Goal: Book appointment/travel/reservation

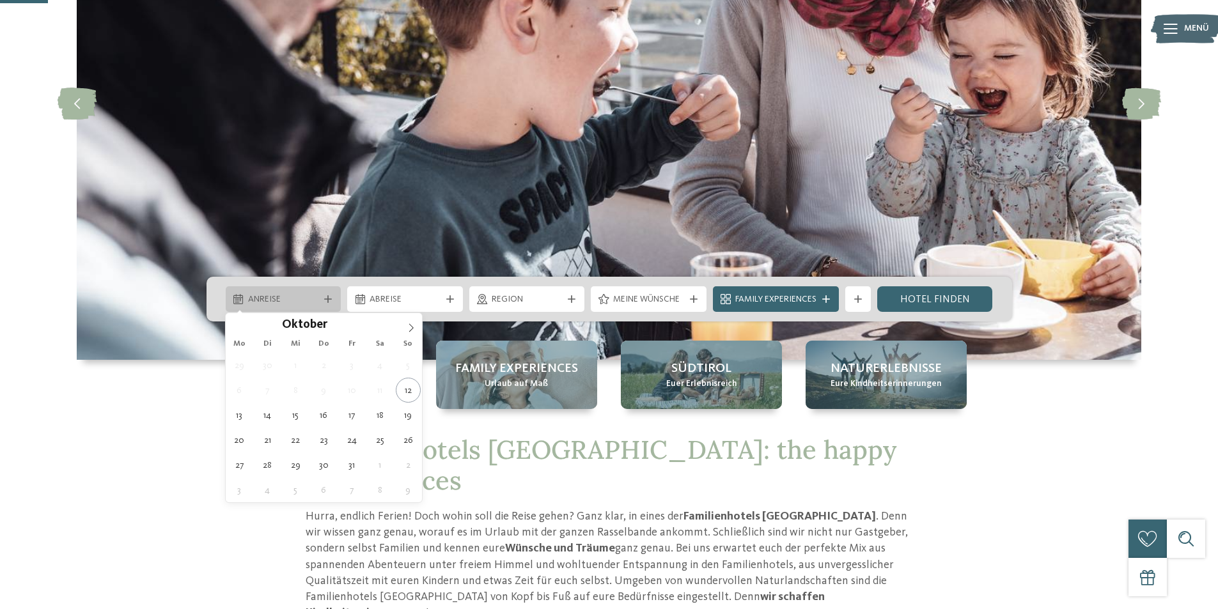
click at [304, 299] on span "Anreise" at bounding box center [283, 299] width 71 height 13
click at [413, 320] on span at bounding box center [411, 324] width 22 height 22
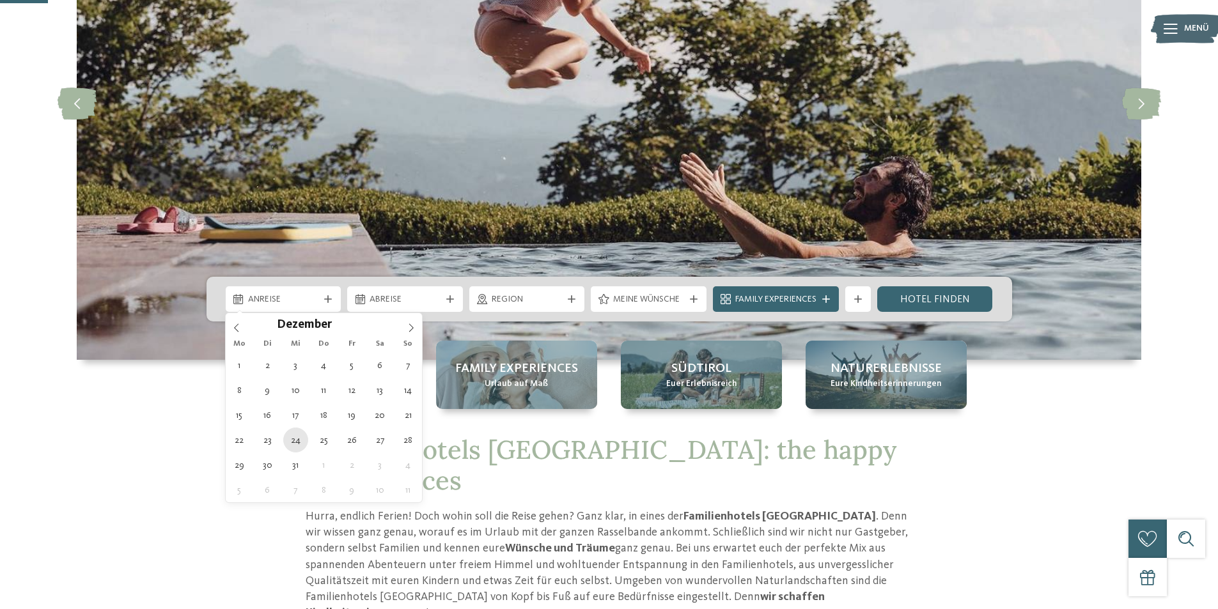
type div "[DATE]"
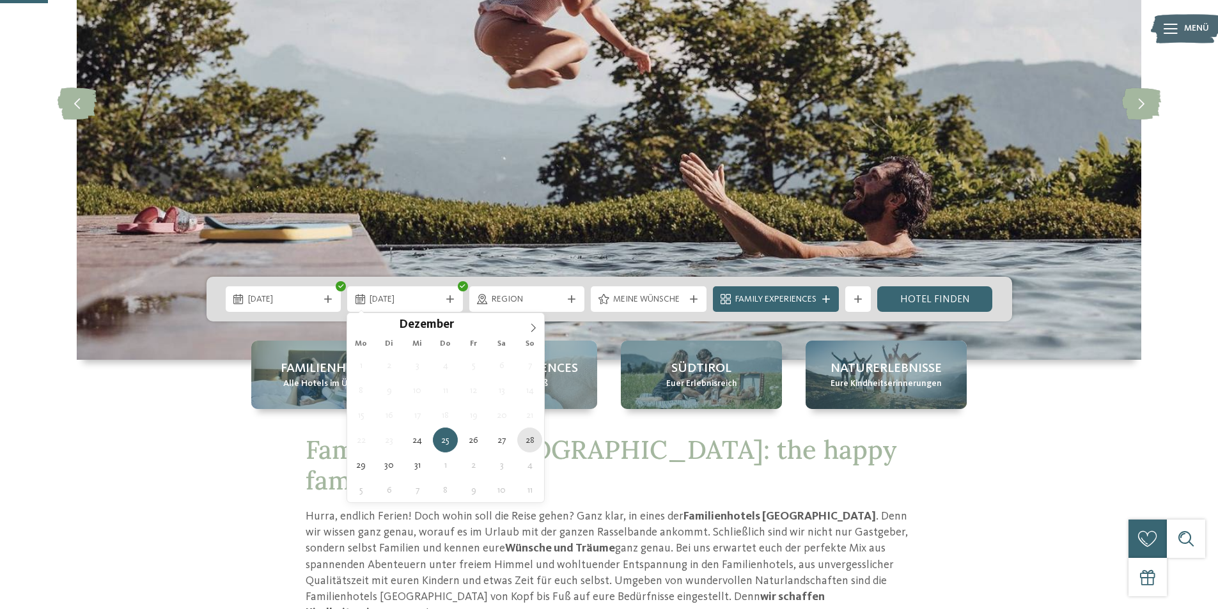
type div "[DATE]"
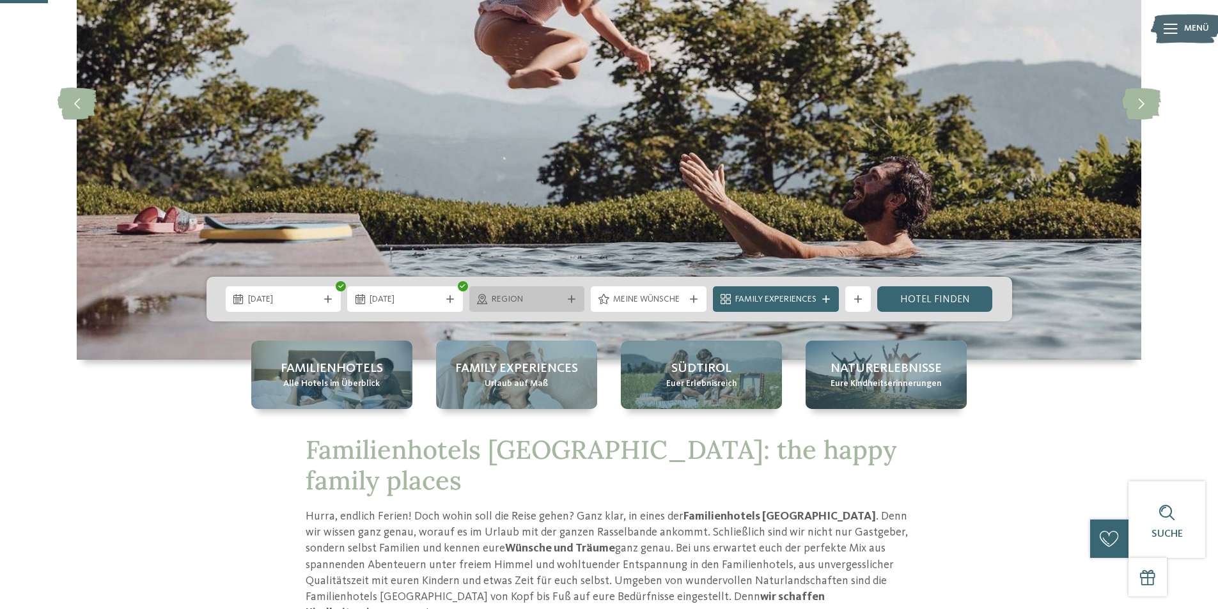
click at [565, 302] on div at bounding box center [571, 299] width 13 height 8
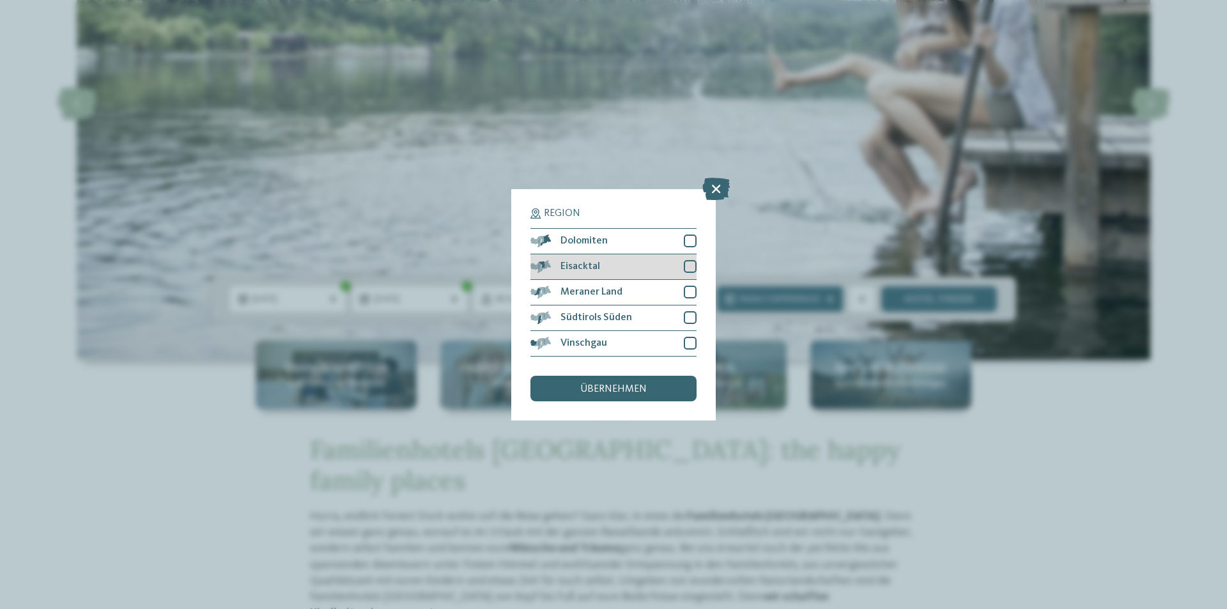
click at [687, 260] on div "Eisacktal" at bounding box center [614, 267] width 166 height 26
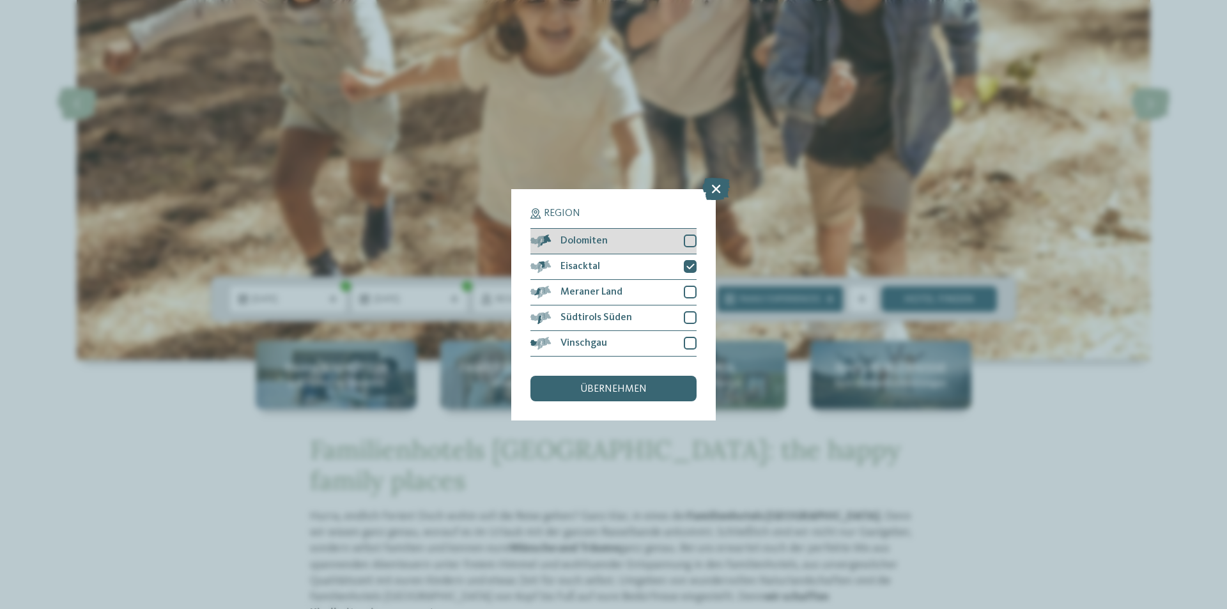
click at [688, 237] on div at bounding box center [690, 241] width 13 height 13
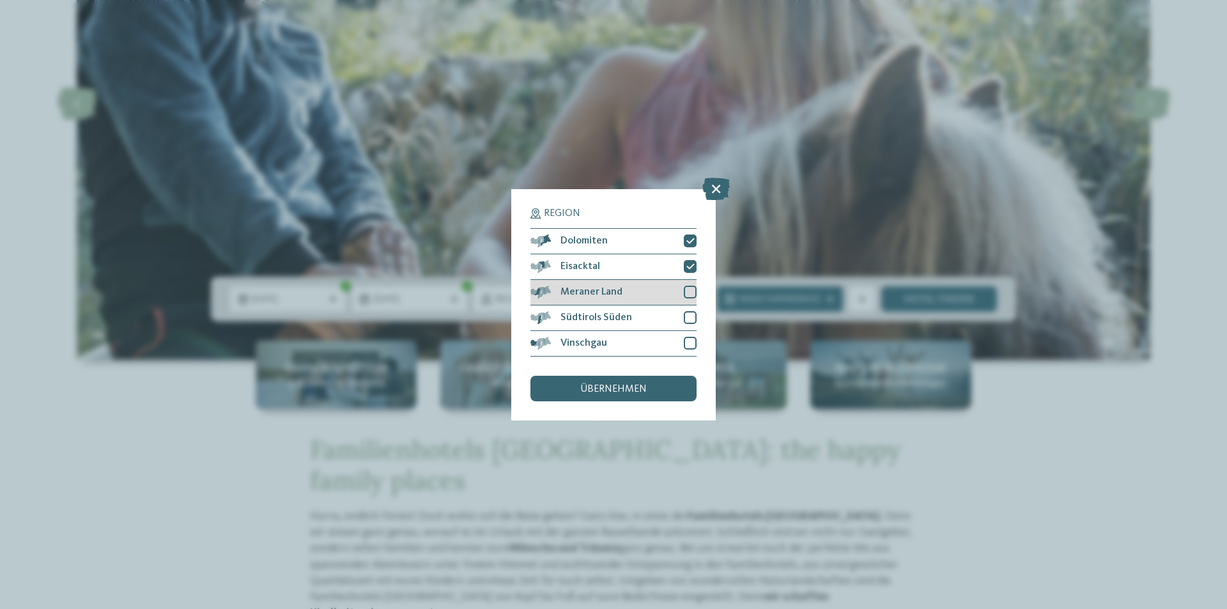
click at [694, 290] on div at bounding box center [690, 292] width 13 height 13
click at [614, 387] on span "übernehmen" at bounding box center [613, 389] width 66 height 10
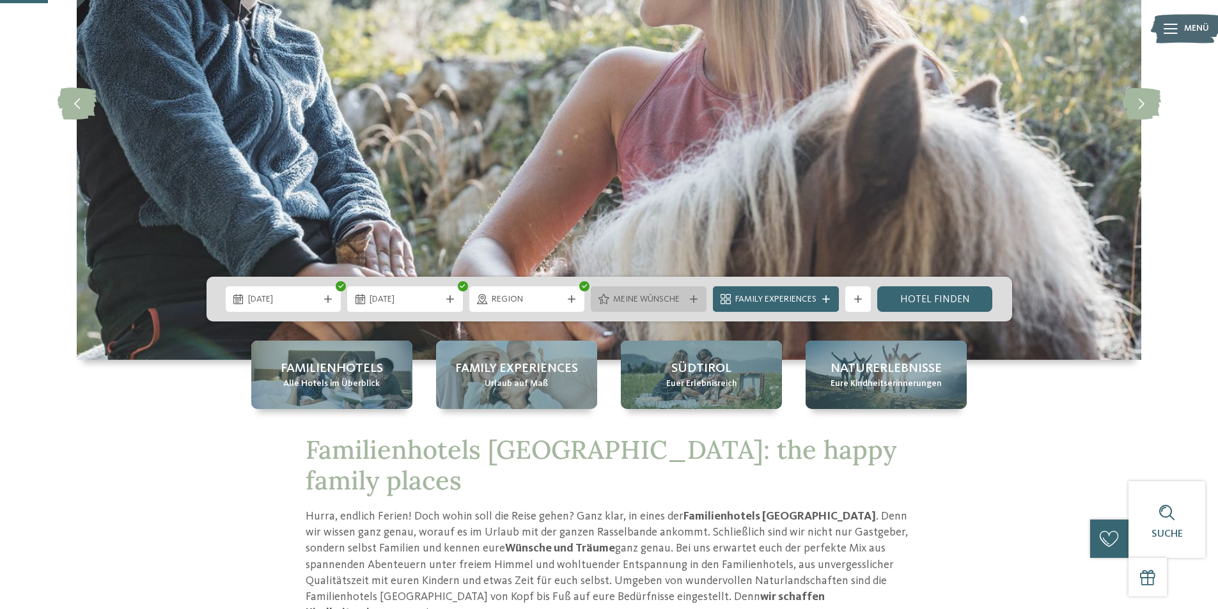
click at [653, 299] on span "Meine Wünsche" at bounding box center [648, 299] width 71 height 13
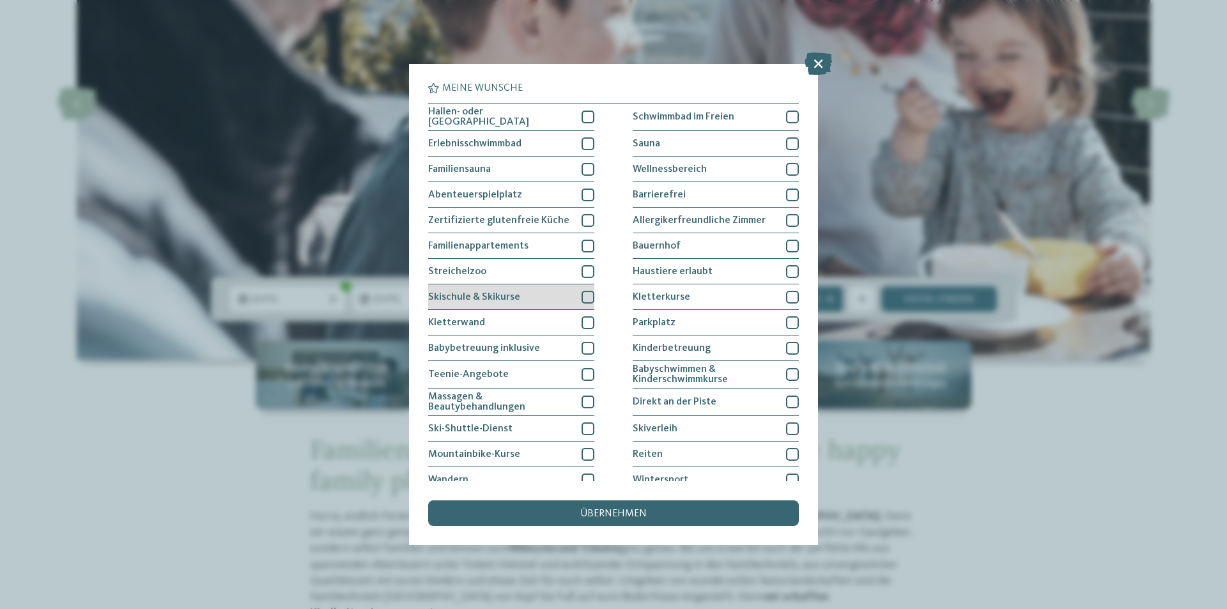
click at [582, 298] on div at bounding box center [588, 297] width 13 height 13
click at [584, 298] on icon at bounding box center [588, 297] width 8 height 8
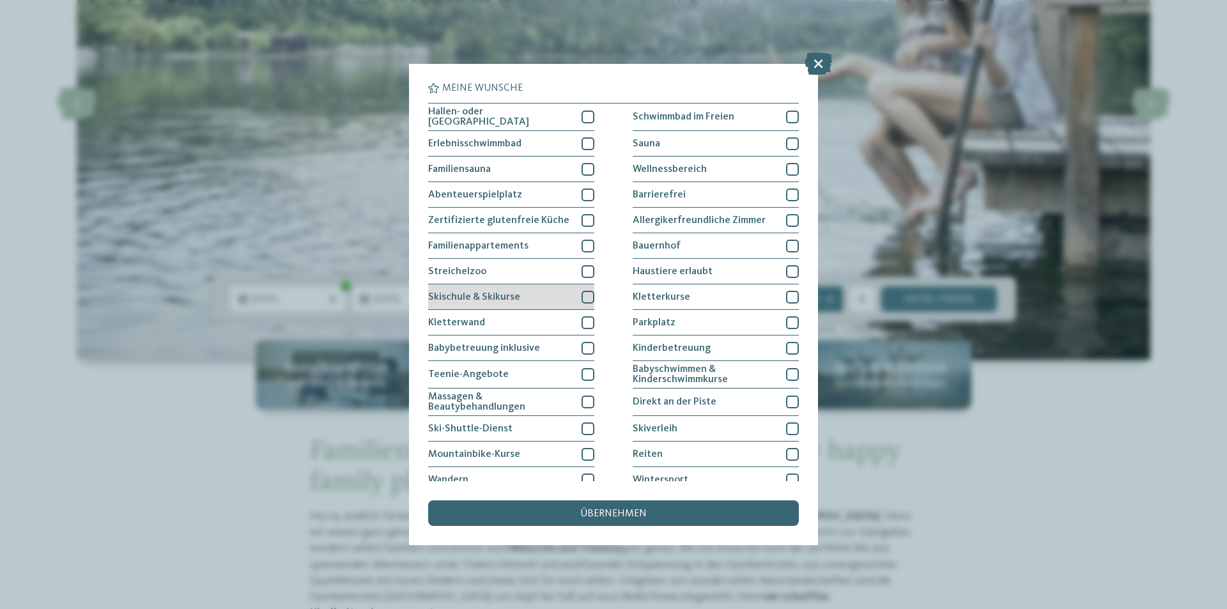
click at [583, 297] on div at bounding box center [588, 297] width 13 height 13
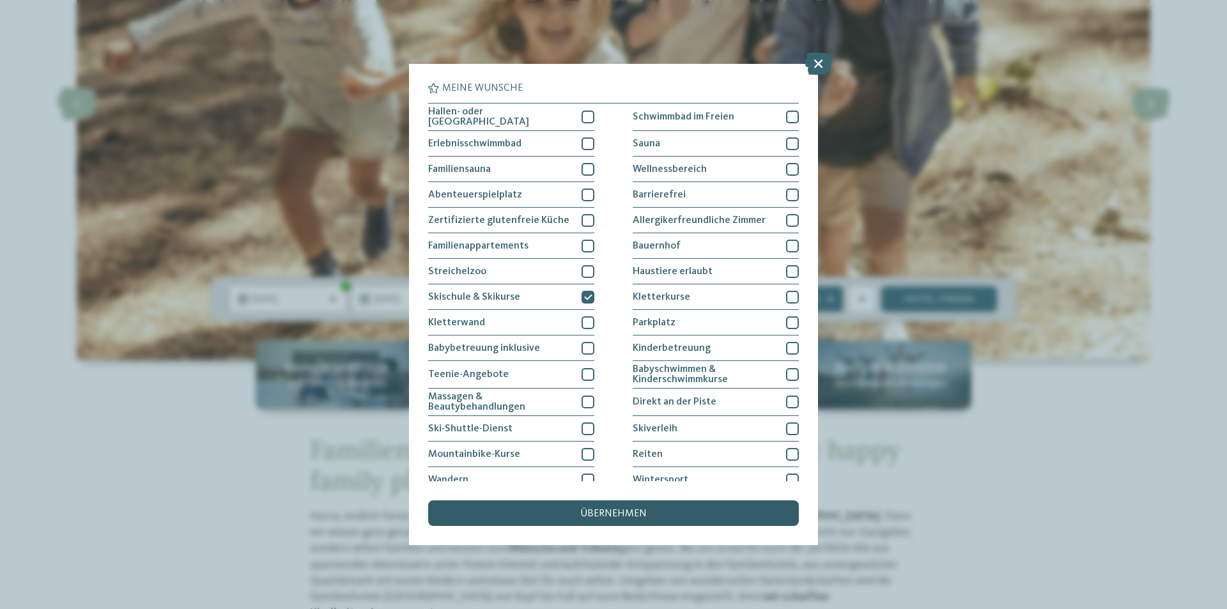
click at [605, 515] on span "übernehmen" at bounding box center [613, 514] width 66 height 10
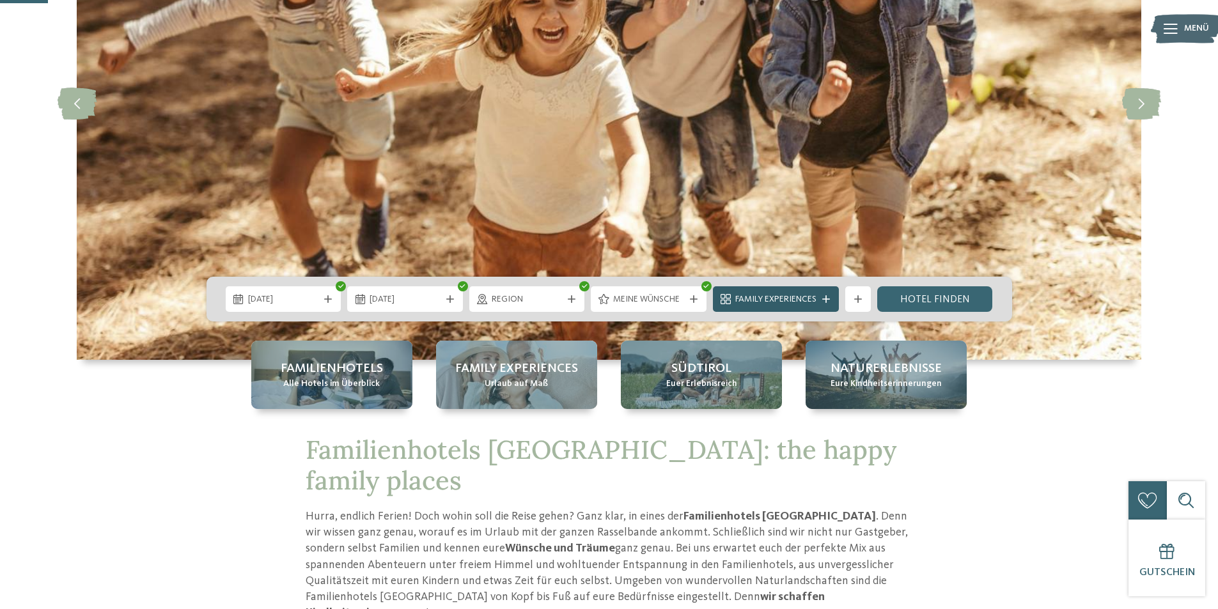
click at [803, 297] on span "Family Experiences" at bounding box center [775, 299] width 81 height 13
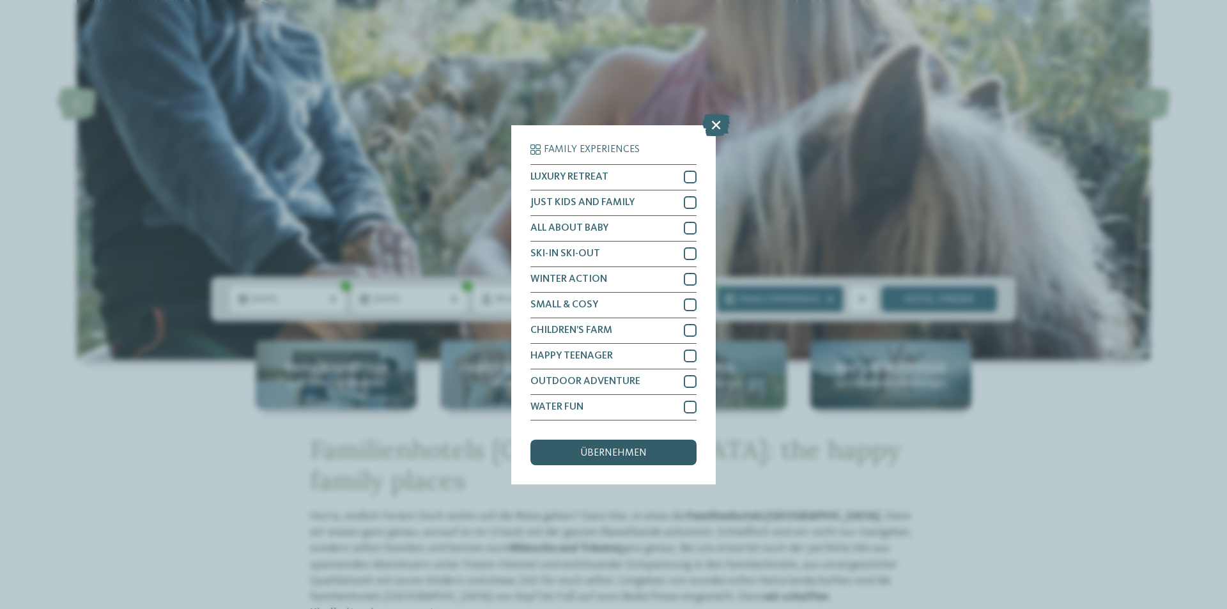
click at [619, 448] on span "übernehmen" at bounding box center [613, 453] width 66 height 10
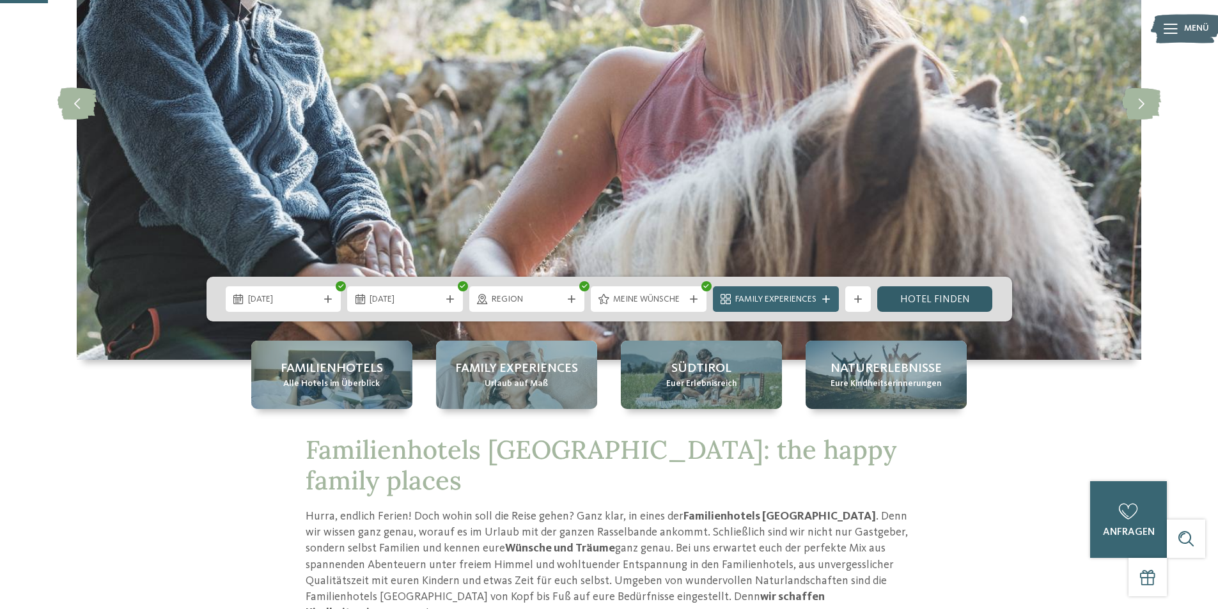
click at [935, 295] on link "Hotel finden" at bounding box center [935, 299] width 116 height 26
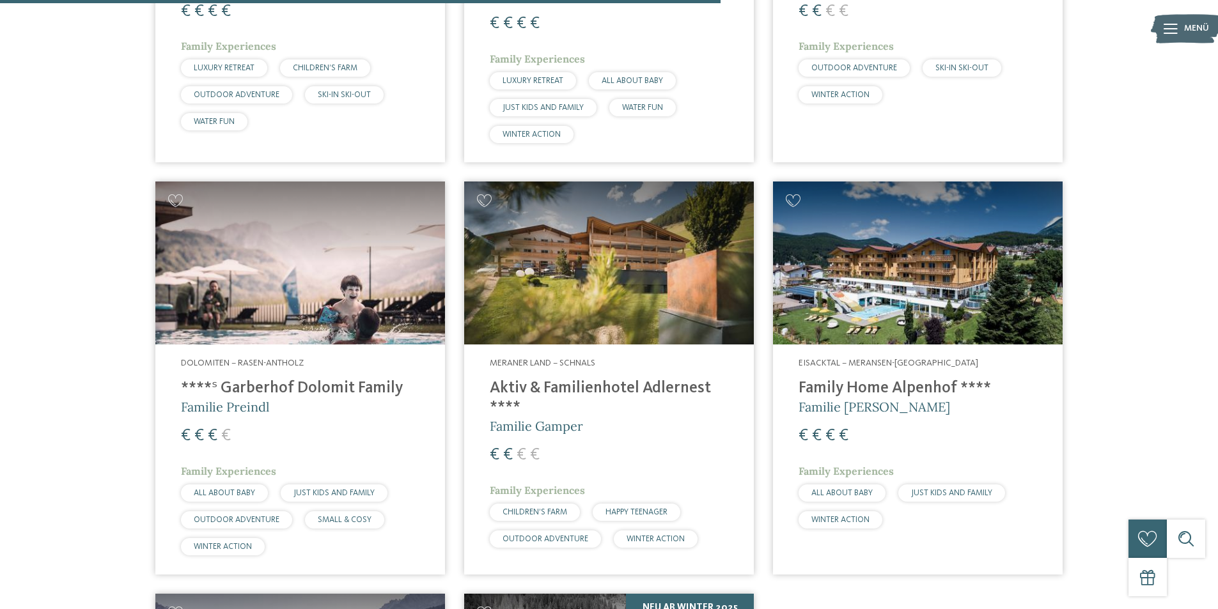
scroll to position [1629, 0]
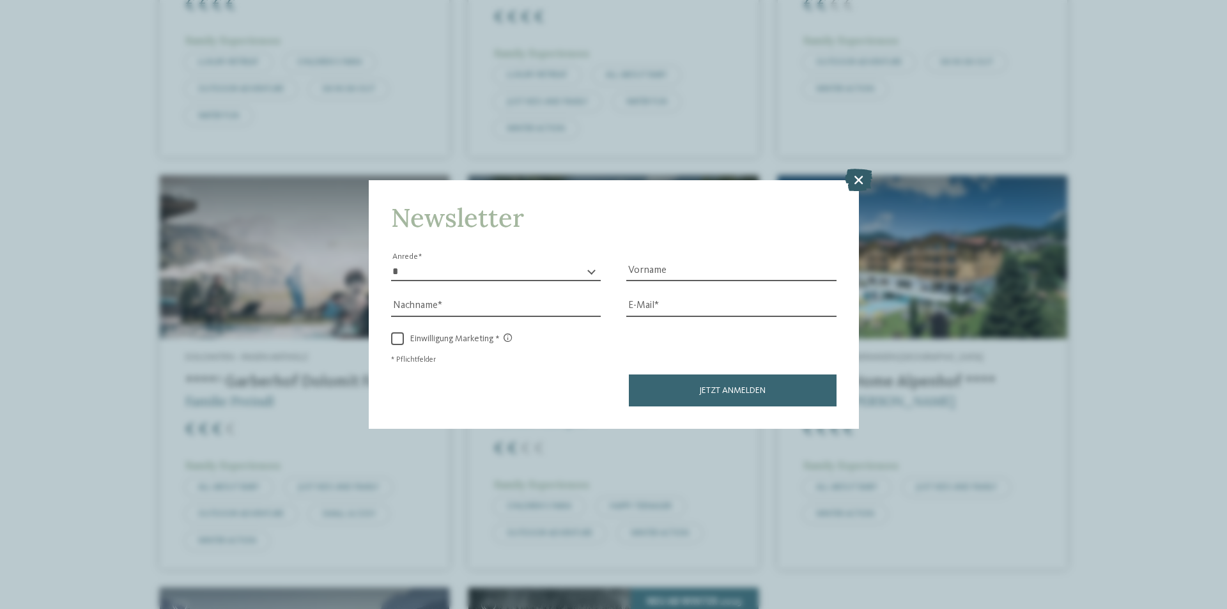
click at [859, 179] on icon at bounding box center [858, 180] width 27 height 22
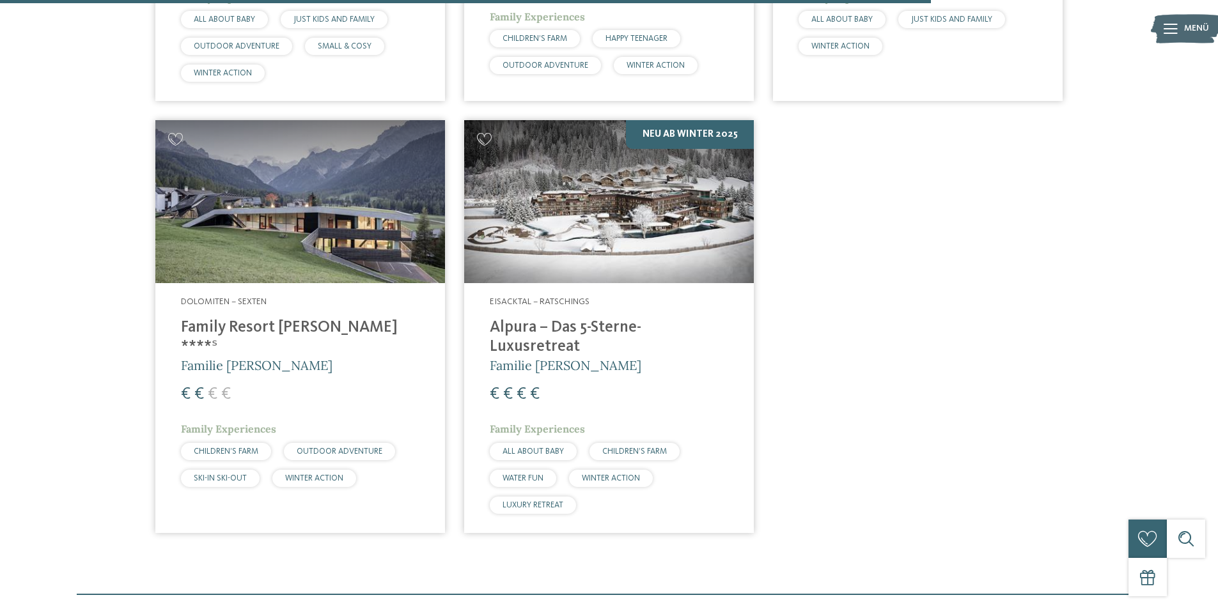
scroll to position [2098, 0]
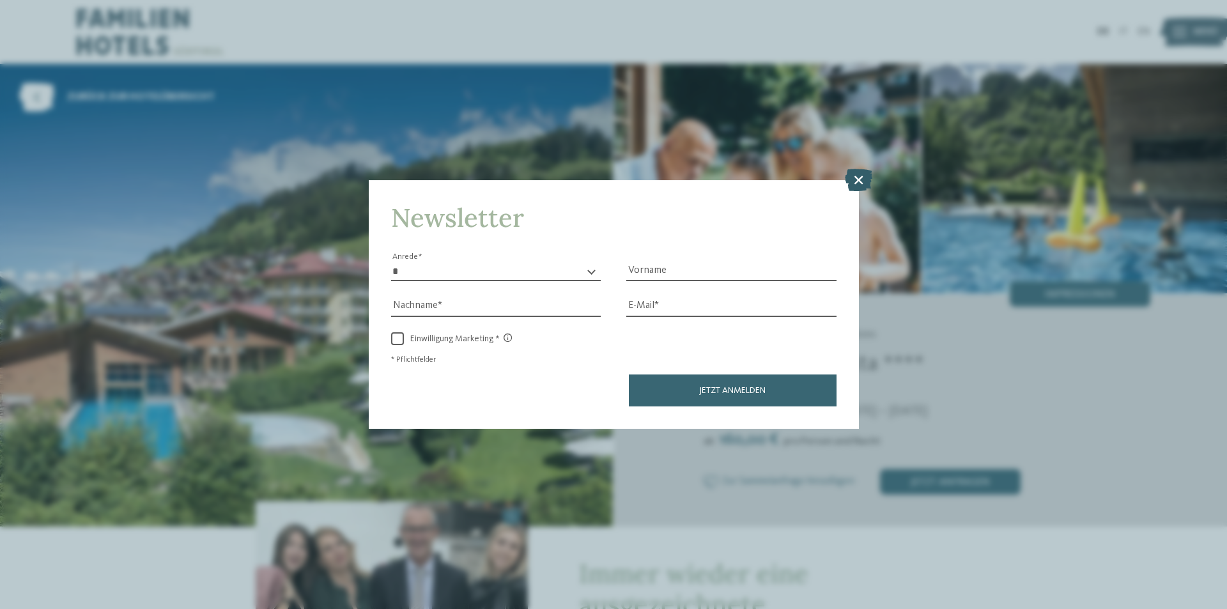
click at [859, 181] on icon at bounding box center [858, 180] width 27 height 22
